Goal: Task Accomplishment & Management: Manage account settings

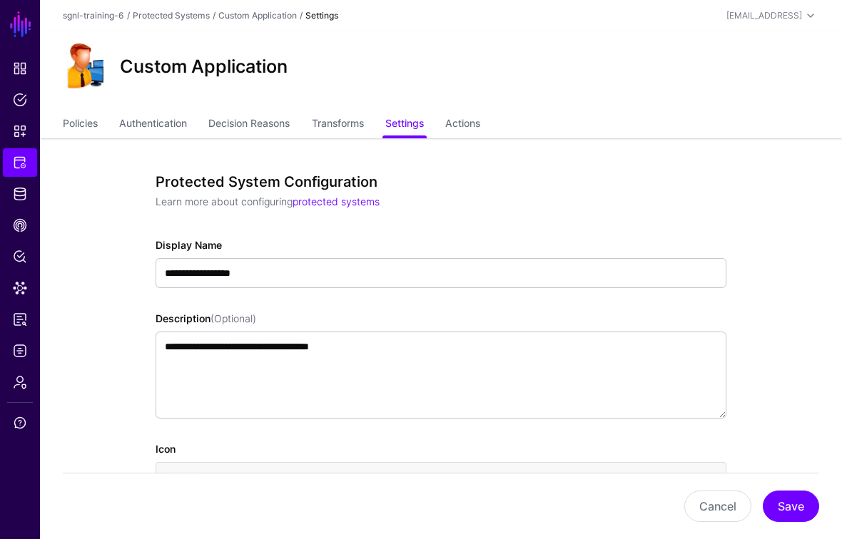
scroll to position [464, 0]
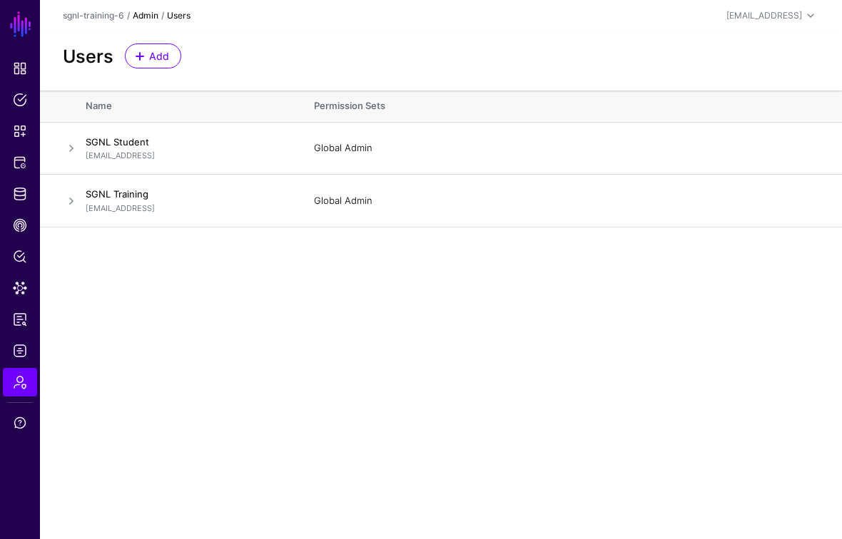
click at [142, 14] on link "Admin" at bounding box center [146, 15] width 26 height 11
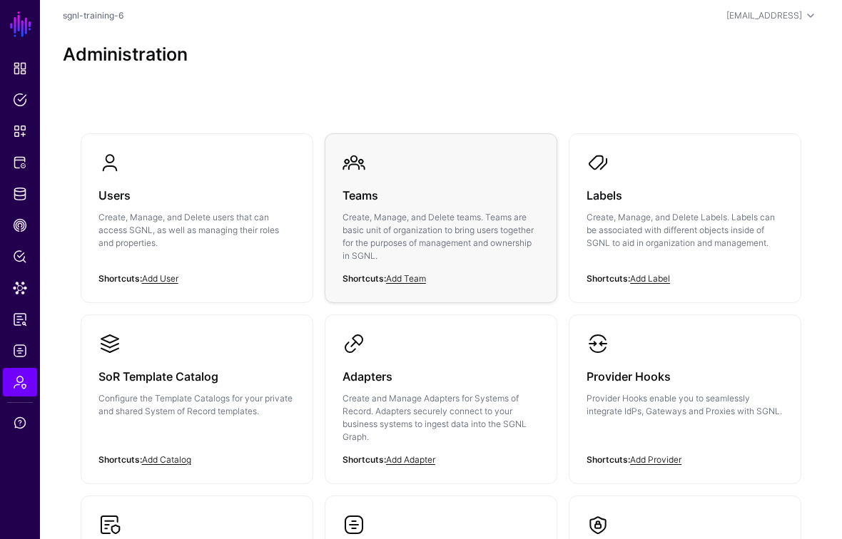
click at [357, 192] on h3 "Teams" at bounding box center [440, 195] width 197 height 20
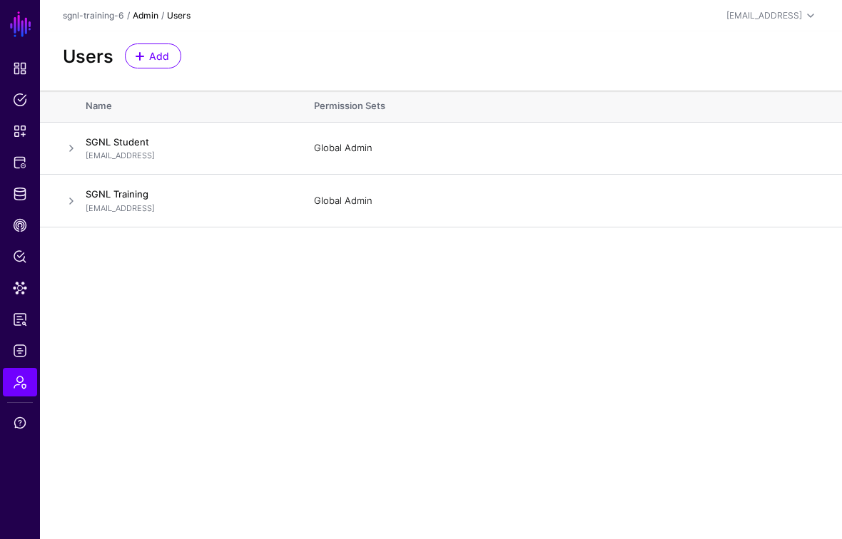
click at [144, 12] on link "Admin" at bounding box center [146, 15] width 26 height 11
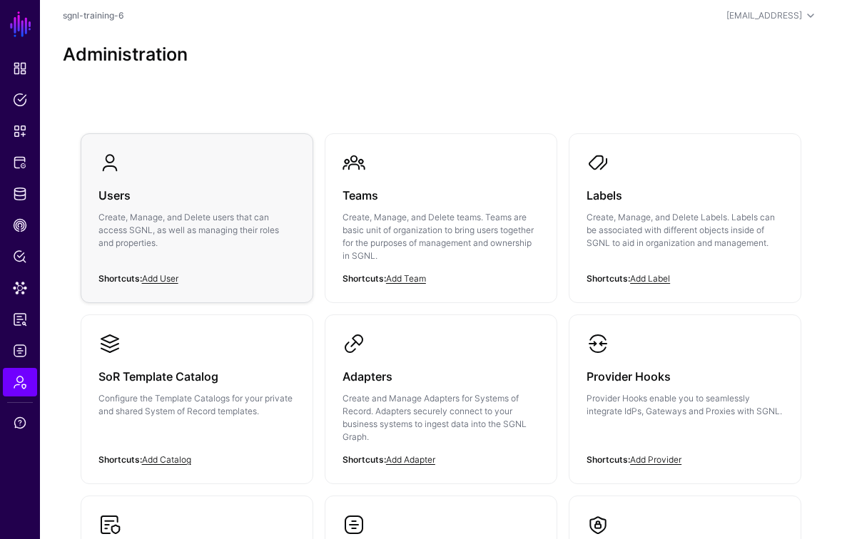
click at [120, 190] on h3 "Users" at bounding box center [196, 195] width 197 height 20
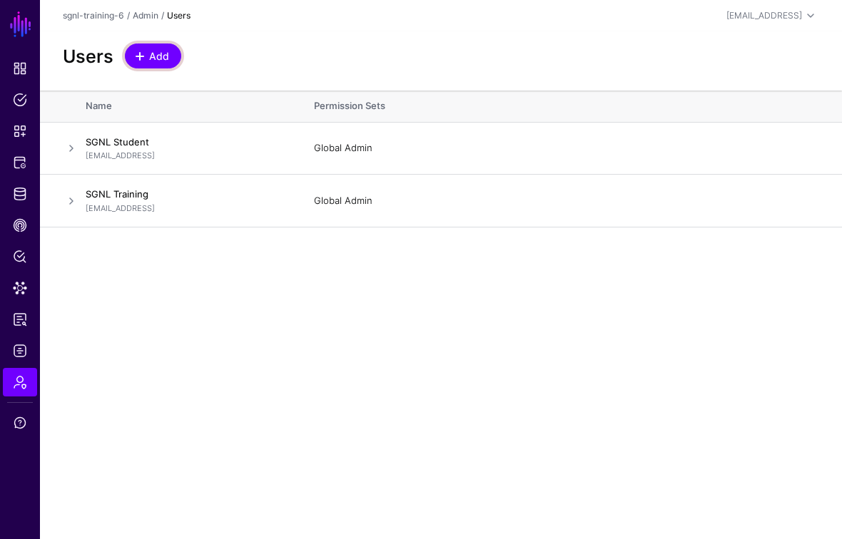
click at [156, 55] on span "Add" at bounding box center [160, 56] width 24 height 15
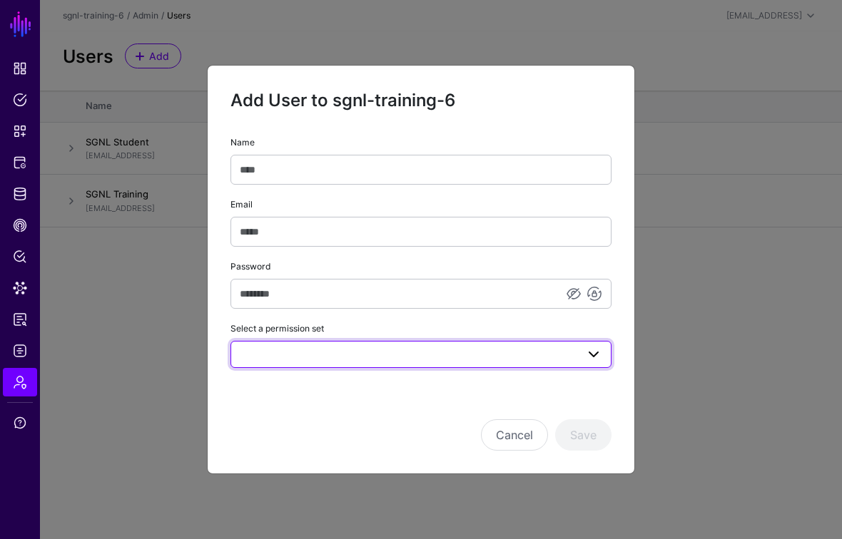
click at [594, 352] on span at bounding box center [593, 354] width 17 height 17
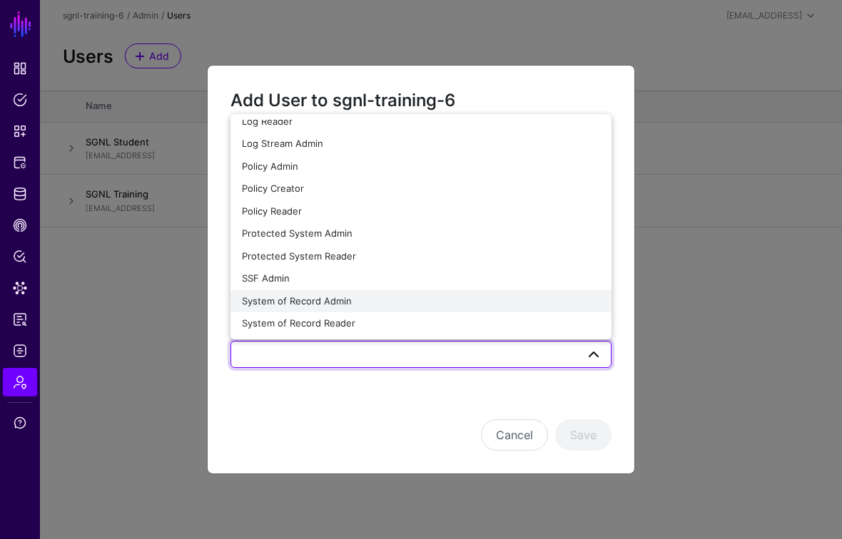
scroll to position [78, 0]
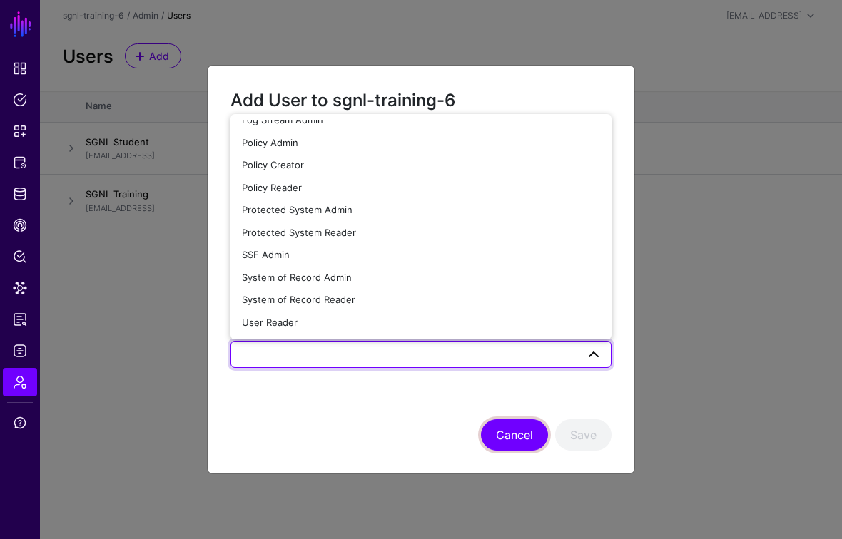
click at [504, 441] on button "Cancel" at bounding box center [514, 434] width 67 height 31
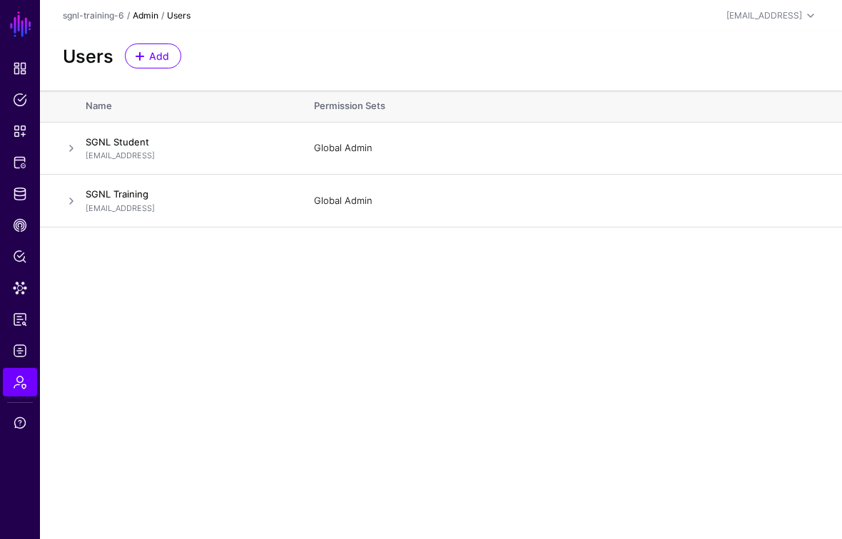
click at [145, 18] on link "Admin" at bounding box center [146, 15] width 26 height 11
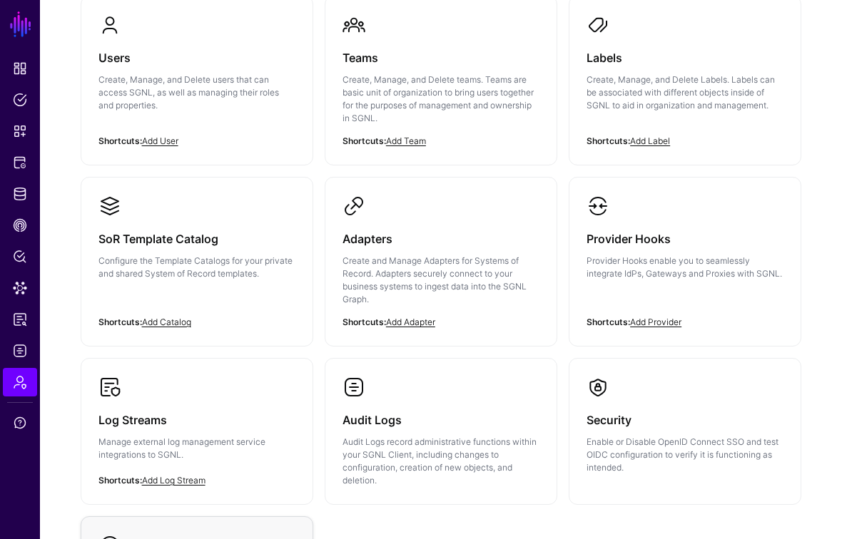
scroll to position [300, 0]
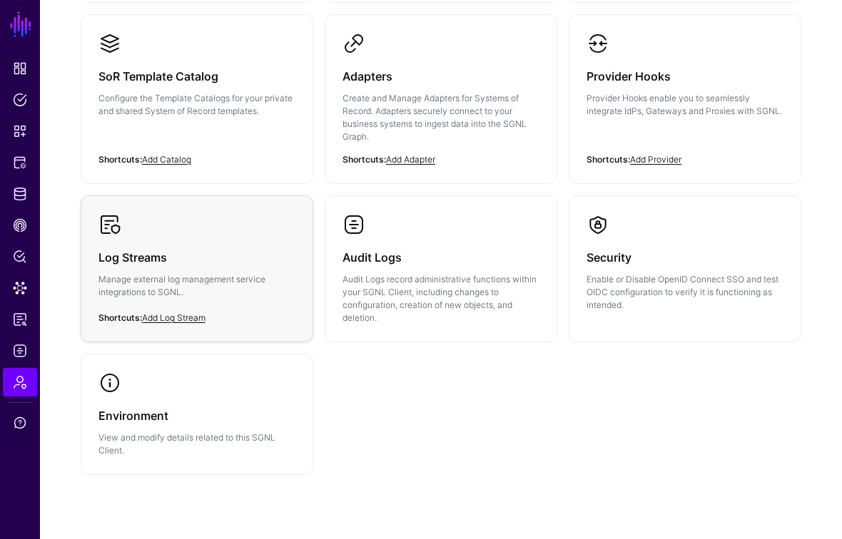
click at [157, 249] on h3 "Log Streams" at bounding box center [196, 258] width 197 height 20
